Goal: Task Accomplishment & Management: Complete application form

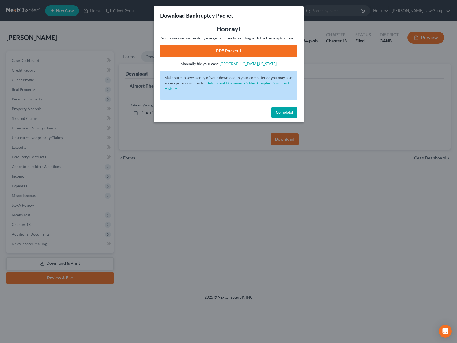
click at [285, 115] on button "Complete!" at bounding box center [285, 112] width 26 height 11
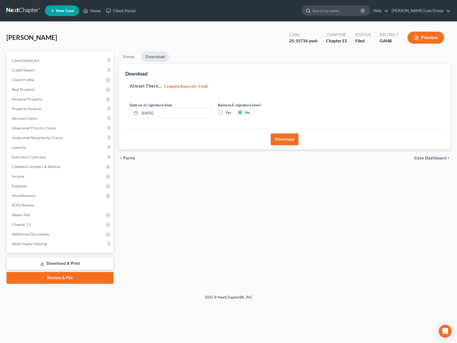
click at [345, 13] on input "search" at bounding box center [337, 11] width 49 height 10
type input "[PERSON_NAME]"
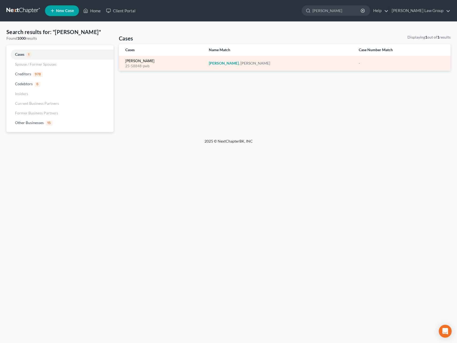
click at [147, 60] on link "[PERSON_NAME]" at bounding box center [139, 61] width 29 height 4
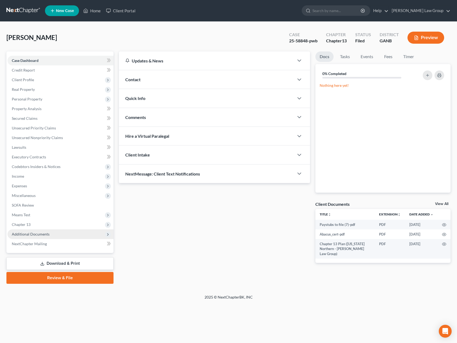
click at [26, 233] on span "Additional Documents" at bounding box center [31, 234] width 38 height 5
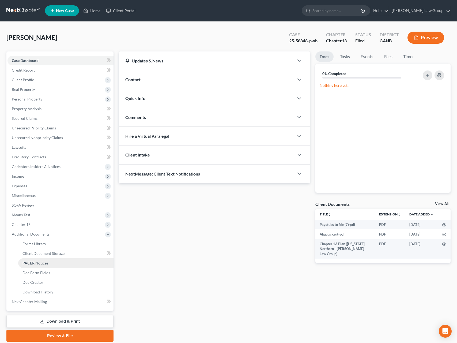
click at [43, 263] on span "PACER Notices" at bounding box center [36, 263] width 26 height 5
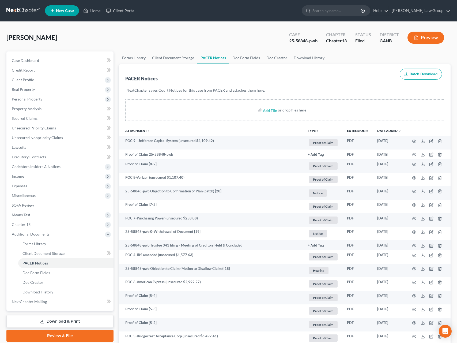
click at [315, 131] on button "TYPE unfold_more" at bounding box center [313, 130] width 11 height 3
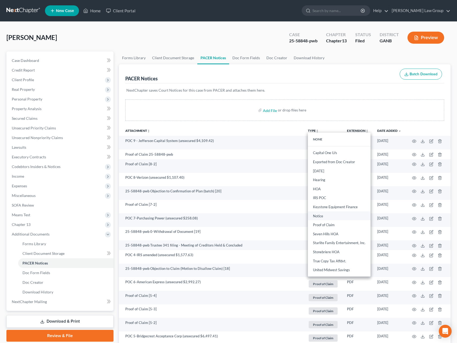
click at [326, 217] on link "Notice" at bounding box center [339, 215] width 63 height 9
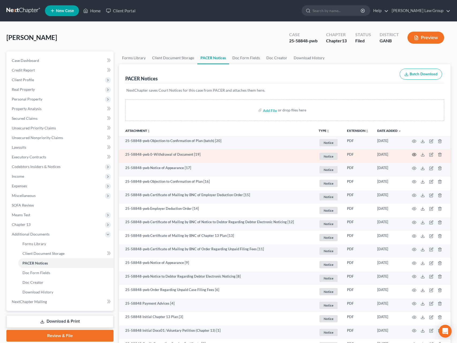
click at [415, 155] on icon "button" at bounding box center [414, 154] width 4 height 4
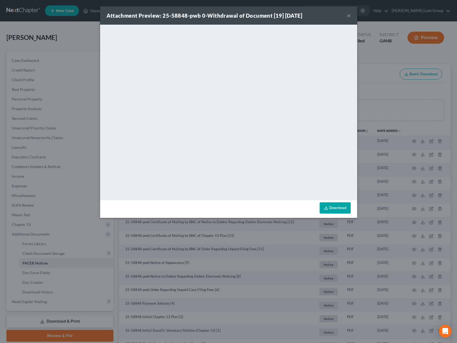
click at [350, 15] on button "×" at bounding box center [349, 15] width 4 height 6
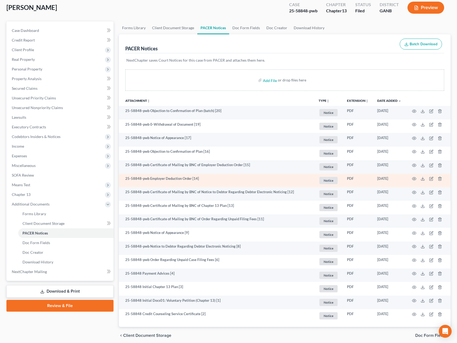
scroll to position [35, 0]
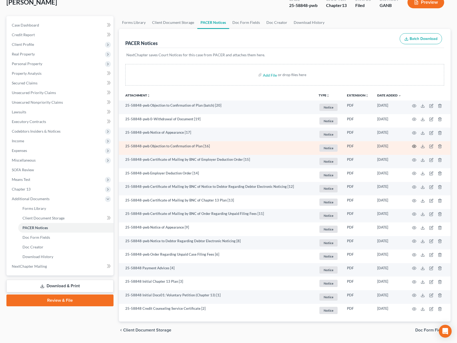
click at [415, 148] on icon "button" at bounding box center [414, 146] width 4 height 4
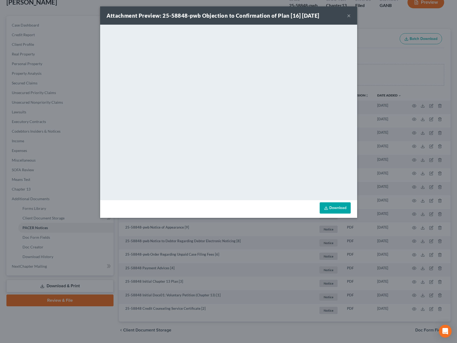
click at [348, 18] on button "×" at bounding box center [349, 15] width 4 height 6
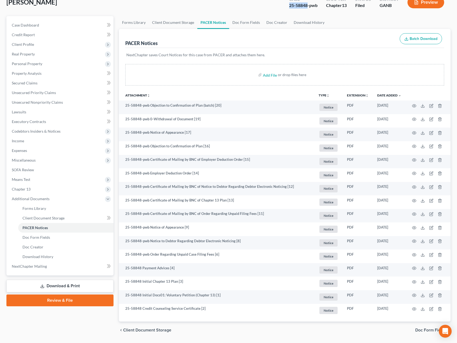
drag, startPoint x: 308, startPoint y: 5, endPoint x: 284, endPoint y: 6, distance: 24.1
click at [284, 6] on div "Case 25-58848-pwb Chapter Chapter 13 Status Filed District GANB Preview" at bounding box center [367, 2] width 168 height 19
copy div "25-58848"
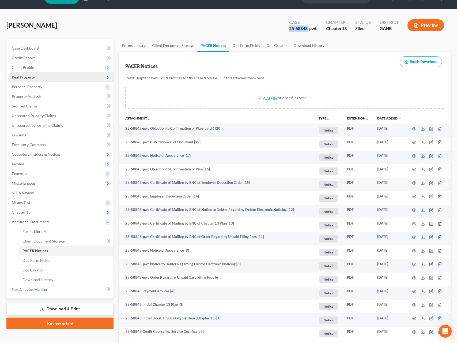
scroll to position [9, 0]
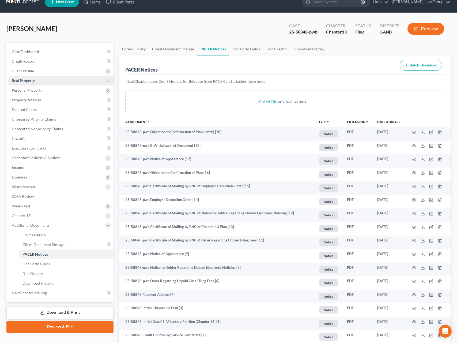
click at [43, 83] on span "Real Property" at bounding box center [61, 81] width 106 height 10
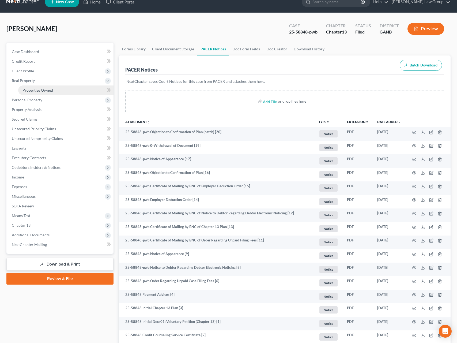
click at [75, 87] on link "Properties Owned" at bounding box center [65, 90] width 95 height 10
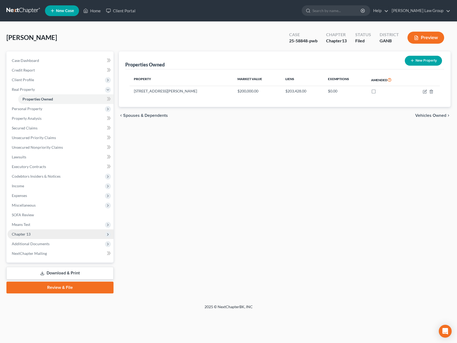
click at [61, 230] on span "Chapter 13" at bounding box center [61, 234] width 106 height 10
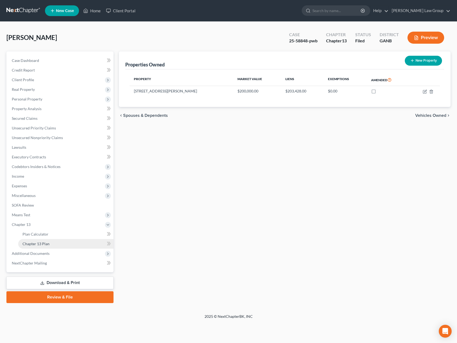
click at [67, 244] on link "Chapter 13 Plan" at bounding box center [65, 244] width 95 height 10
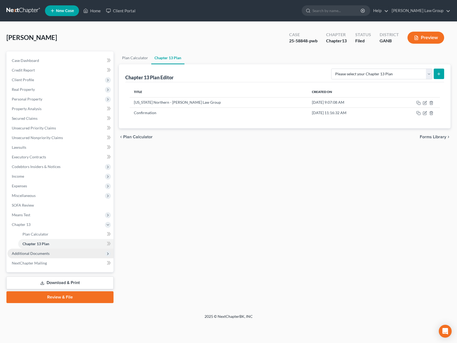
click at [64, 253] on span "Additional Documents" at bounding box center [61, 254] width 106 height 10
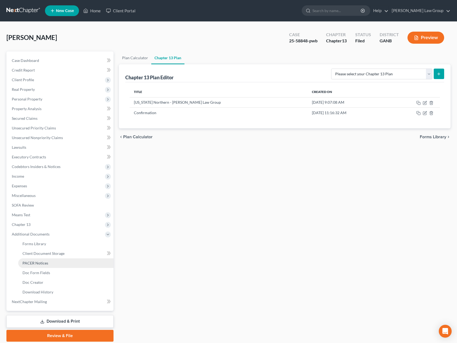
click at [66, 266] on link "PACER Notices" at bounding box center [65, 263] width 95 height 10
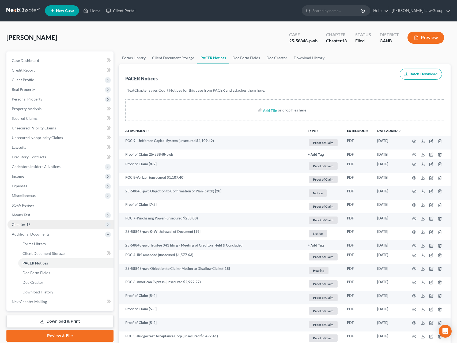
click at [25, 224] on span "Chapter 13" at bounding box center [21, 224] width 19 height 5
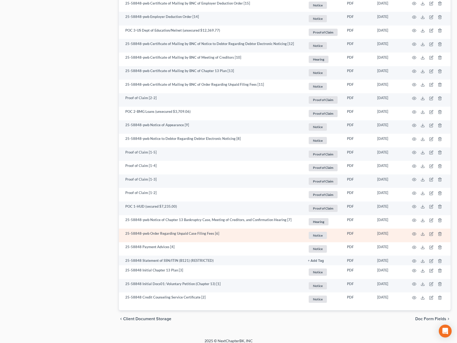
scroll to position [393, 0]
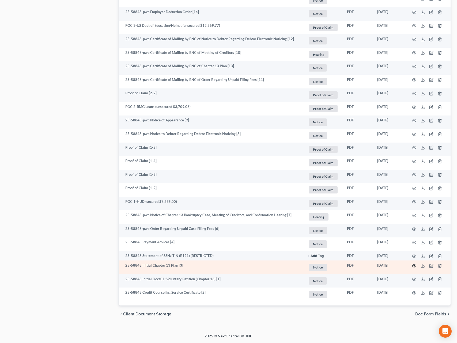
click at [415, 266] on icon "button" at bounding box center [414, 266] width 4 height 4
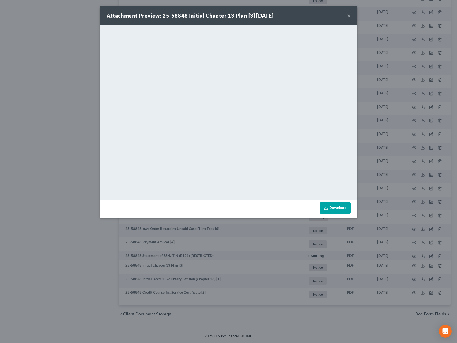
click at [348, 14] on button "×" at bounding box center [349, 15] width 4 height 6
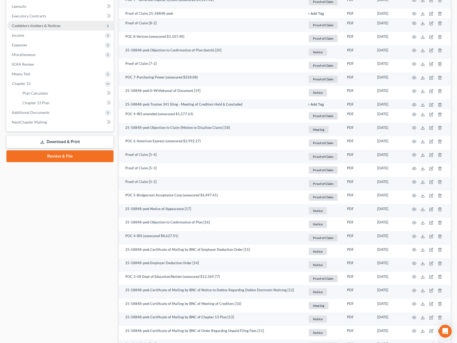
scroll to position [0, 0]
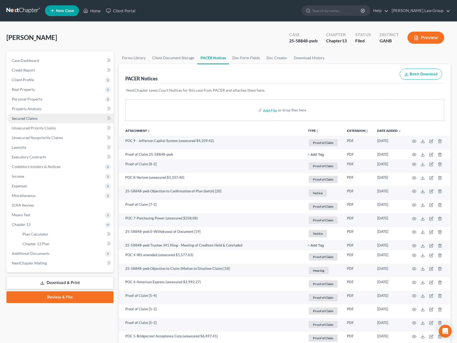
click at [40, 120] on link "Secured Claims" at bounding box center [61, 119] width 106 height 10
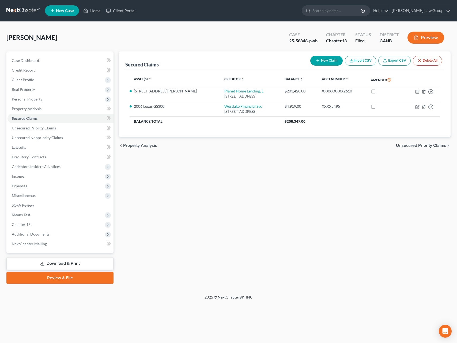
click at [252, 163] on div "Secured Claims New Claim Import CSV Export CSV Delete All Asset(s) expand_more …" at bounding box center [284, 167] width 337 height 232
click at [173, 40] on div "[PERSON_NAME] Upgraded Case 25-58848-pwb Chapter Chapter 13 Status Filed Distri…" at bounding box center [228, 39] width 445 height 23
drag, startPoint x: 308, startPoint y: 41, endPoint x: 273, endPoint y: 40, distance: 34.3
click at [273, 40] on div "[PERSON_NAME] Upgraded Case 25-58848-pwb Chapter Chapter 13 Status Filed Distri…" at bounding box center [228, 39] width 445 height 23
copy div "25-58848"
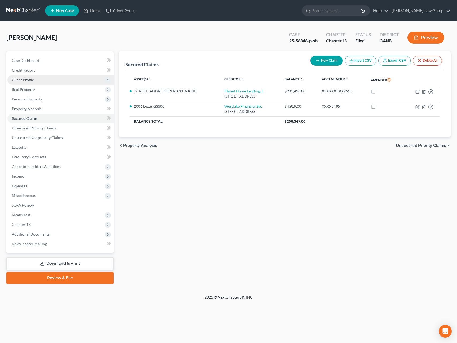
click at [33, 81] on span "Client Profile" at bounding box center [23, 79] width 22 height 5
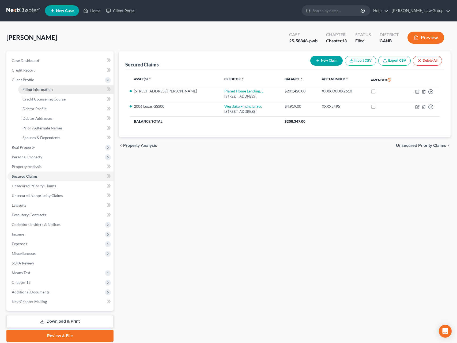
click at [46, 87] on span "Filing Information" at bounding box center [38, 89] width 30 height 5
select select "1"
select select "0"
select select "3"
select select "10"
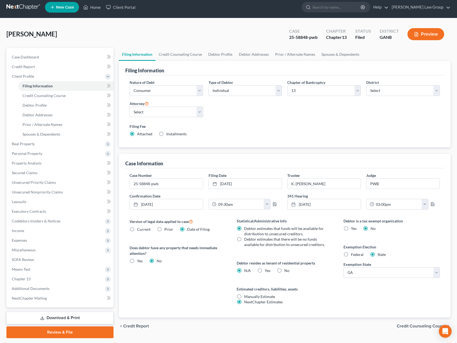
scroll to position [19, 0]
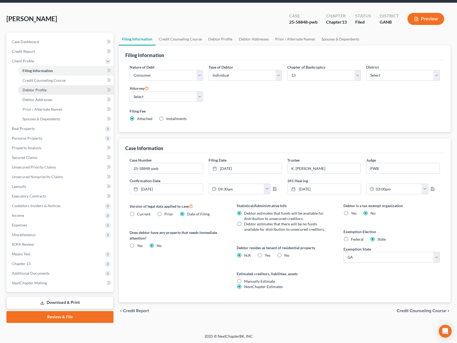
click at [31, 89] on span "Debtor Profile" at bounding box center [35, 90] width 24 height 5
select select "0"
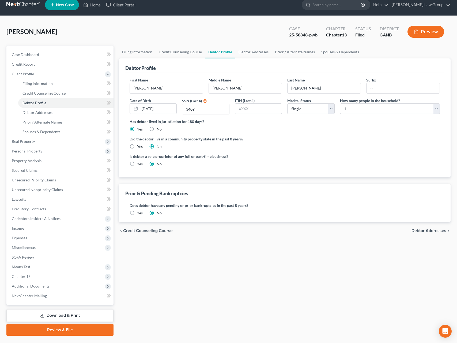
scroll to position [9, 0]
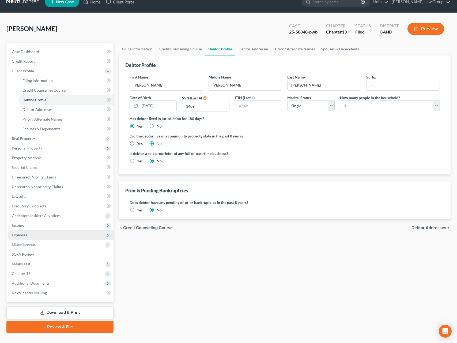
click at [24, 238] on span "Expenses" at bounding box center [61, 235] width 106 height 10
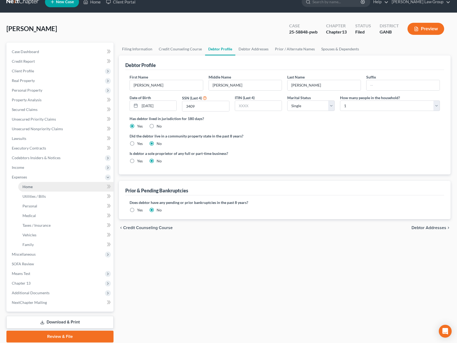
click at [41, 186] on link "Home" at bounding box center [65, 187] width 95 height 10
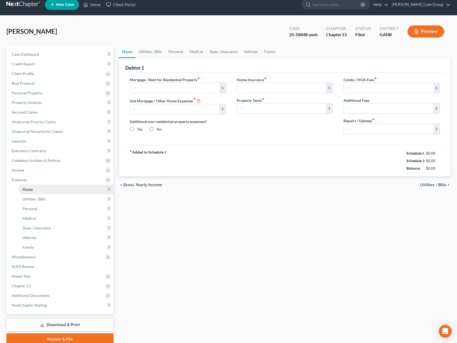
type input "1,400.00"
type input "0.00"
radio input "true"
type input "0.00"
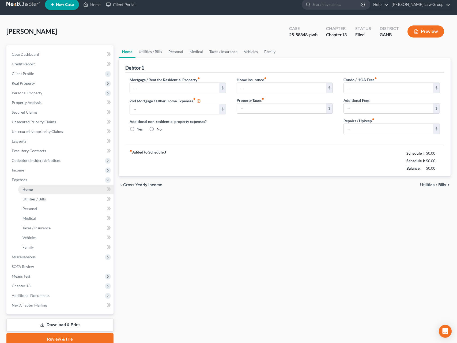
type input "0.00"
type input "100.00"
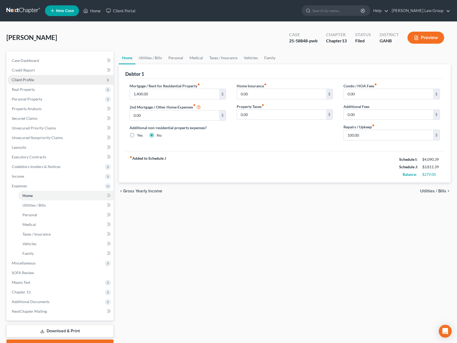
click at [29, 82] on span "Client Profile" at bounding box center [61, 80] width 106 height 10
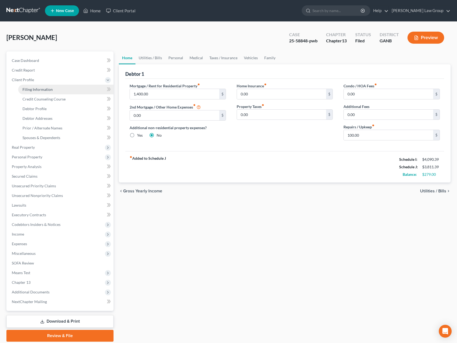
click at [33, 90] on span "Filing Information" at bounding box center [38, 89] width 30 height 5
select select "1"
select select "0"
select select "3"
select select "19"
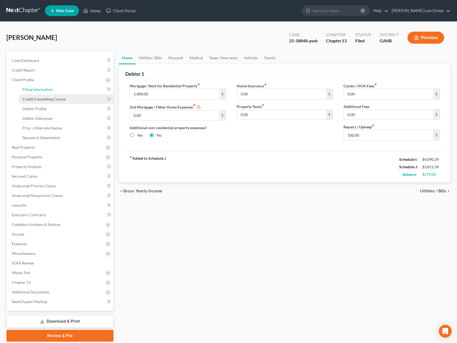
select select "0"
select select "10"
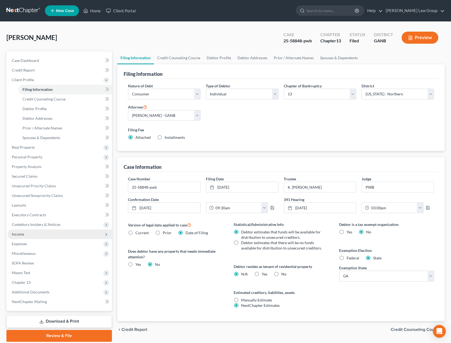
click at [31, 233] on span "Income" at bounding box center [60, 234] width 105 height 10
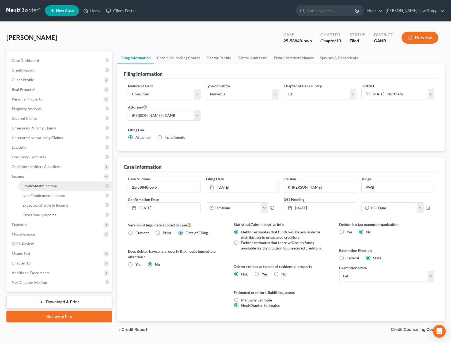
click at [51, 186] on span "Employment Income" at bounding box center [40, 186] width 34 height 5
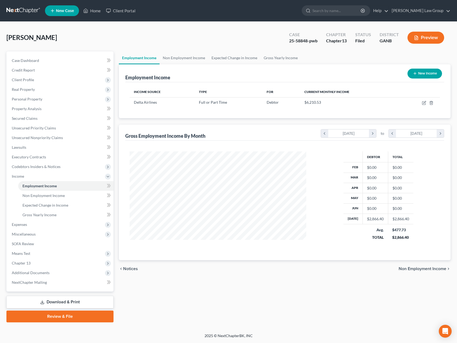
scroll to position [97, 187]
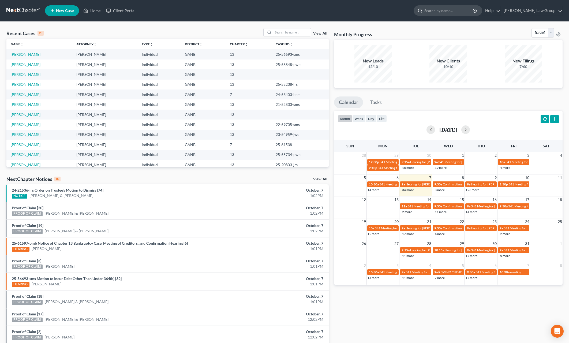
click at [457, 13] on input "search" at bounding box center [448, 11] width 49 height 10
type input "bush"
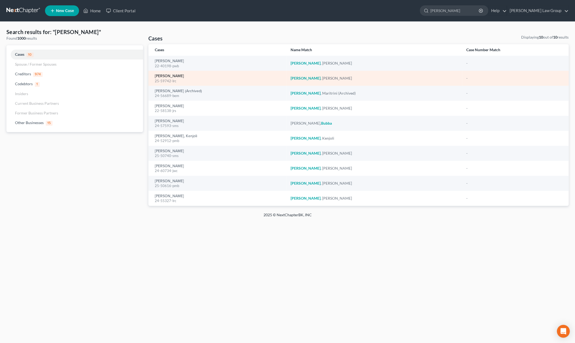
click at [168, 75] on link "Bush, Avery" at bounding box center [169, 76] width 29 height 4
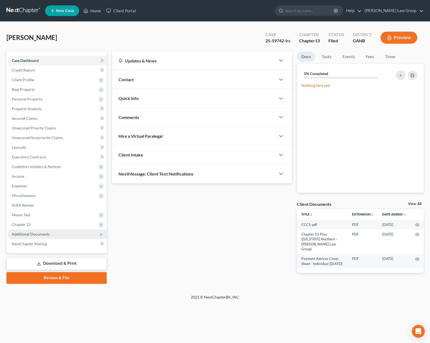
click at [40, 236] on span "Additional Documents" at bounding box center [31, 234] width 38 height 5
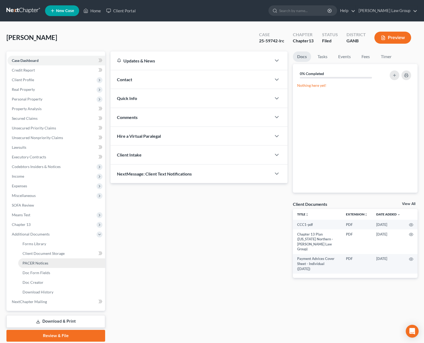
click at [49, 266] on link "PACER Notices" at bounding box center [61, 263] width 87 height 10
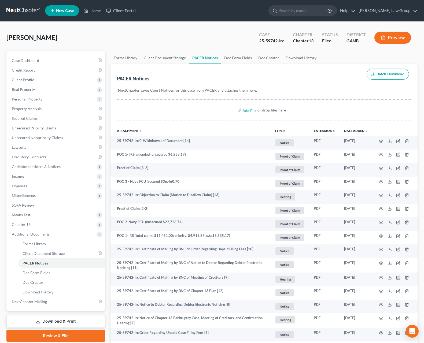
scroll to position [105, 0]
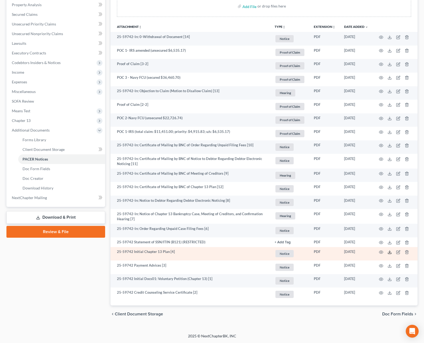
click at [389, 252] on polyline at bounding box center [390, 252] width 2 height 1
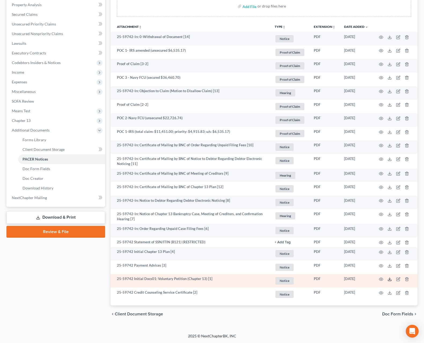
click at [391, 280] on icon at bounding box center [389, 280] width 3 height 1
